Goal: Check status: Check status

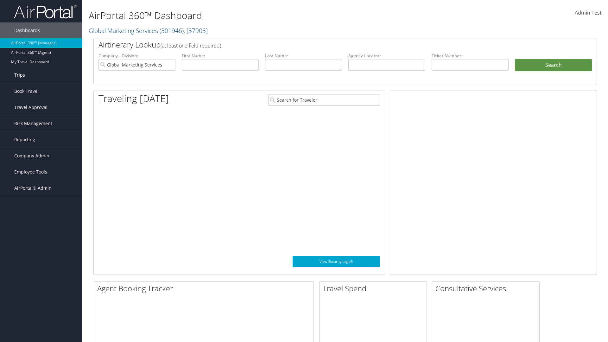
click at [41, 75] on link "Trips" at bounding box center [41, 75] width 82 height 16
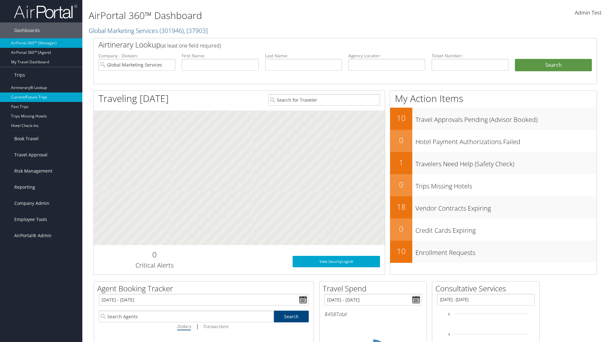
click at [41, 97] on link "Current/Future Trips" at bounding box center [41, 96] width 82 height 9
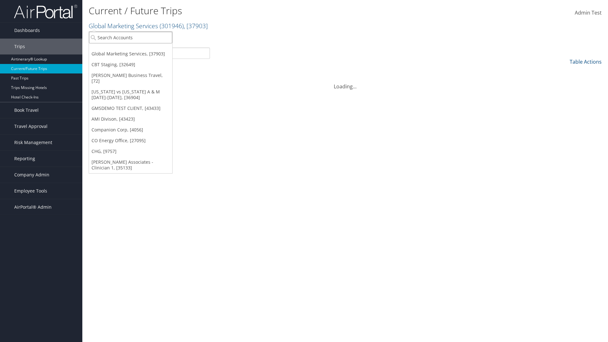
click at [130, 37] on input "search" at bounding box center [130, 38] width 83 height 12
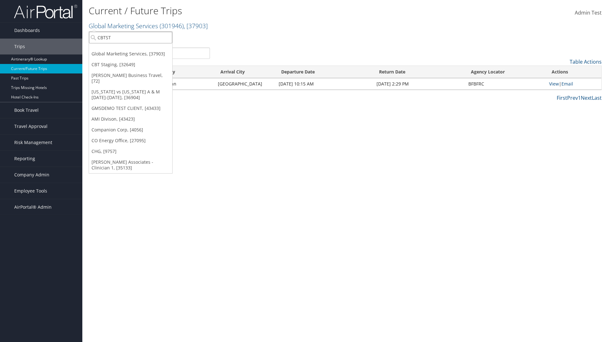
type input "CBTSTG"
click at [130, 49] on div "CBT Staging (CBTSTG), [32649]" at bounding box center [130, 49] width 90 height 6
